Goal: Use online tool/utility

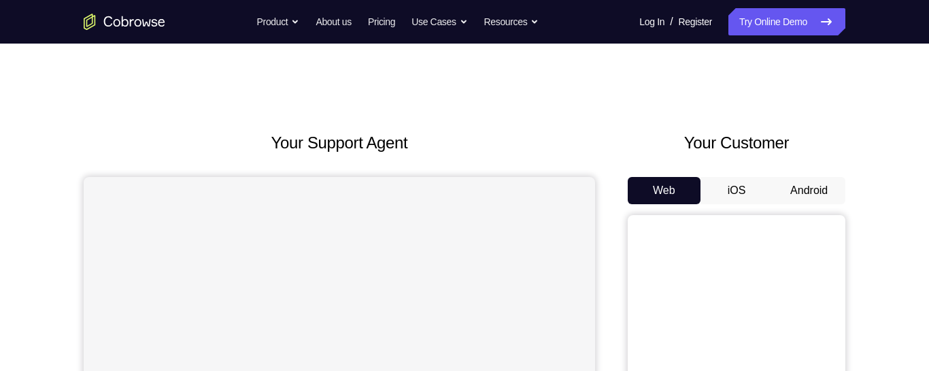
click at [821, 190] on button "Android" at bounding box center [808, 190] width 73 height 27
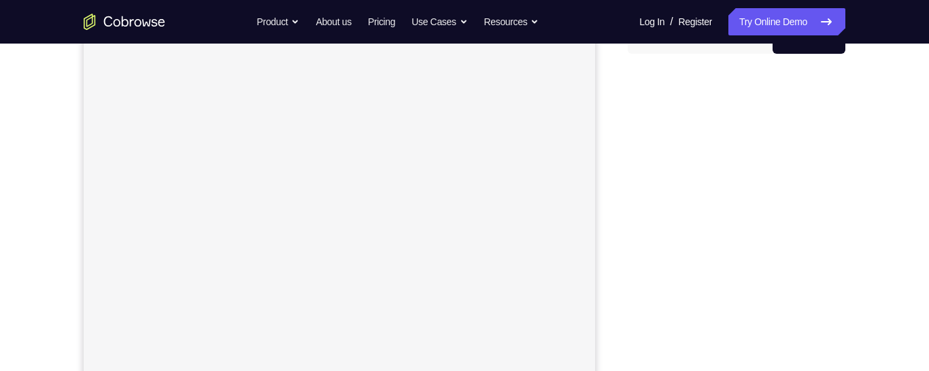
scroll to position [152, 0]
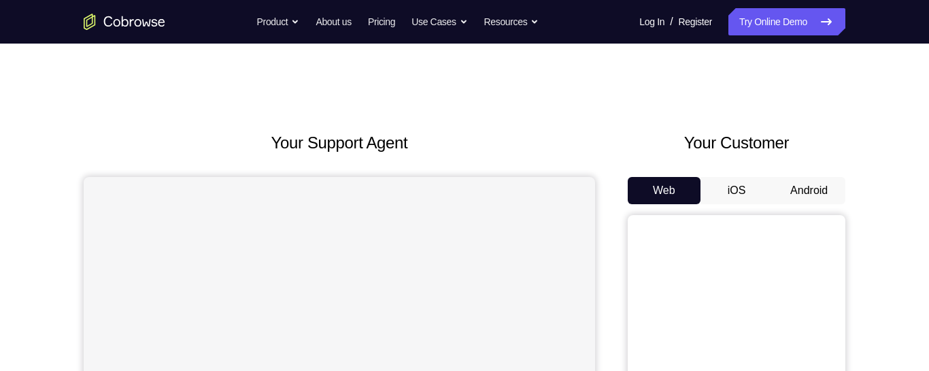
click at [807, 191] on button "Android" at bounding box center [808, 190] width 73 height 27
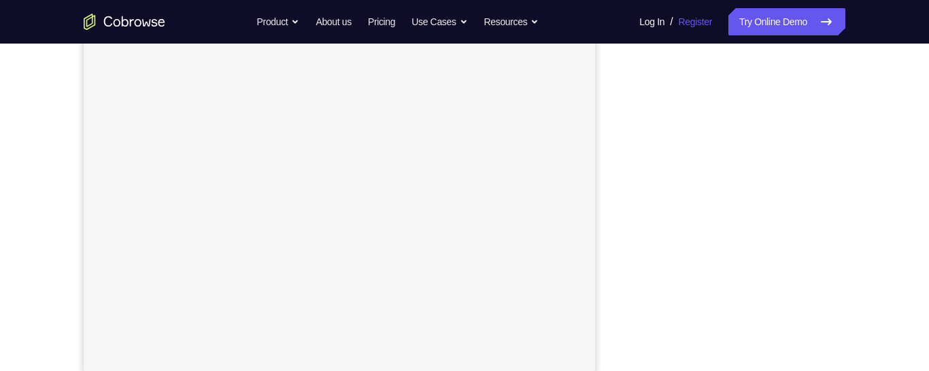
scroll to position [248, 0]
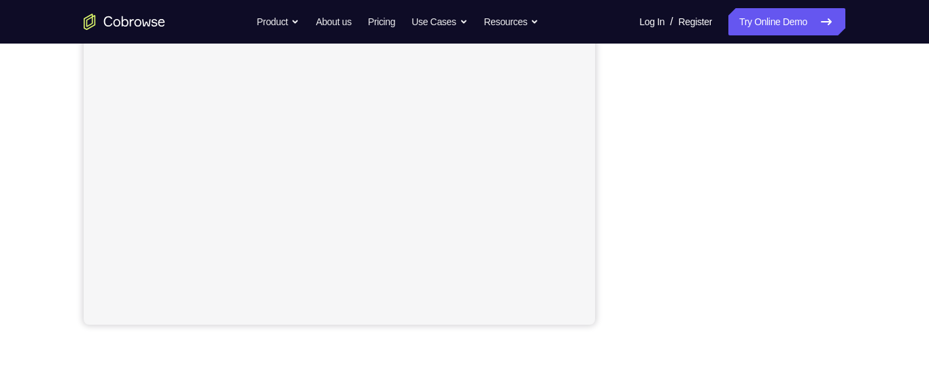
click at [863, 237] on div "Your Support Agent Your Customer Web iOS Android Next Steps We’d be happy to gi…" at bounding box center [464, 184] width 870 height 897
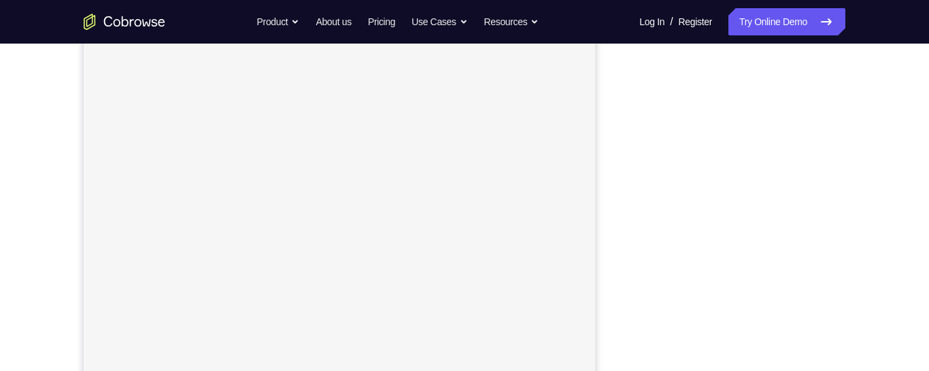
scroll to position [245, 0]
